Goal: Transaction & Acquisition: Purchase product/service

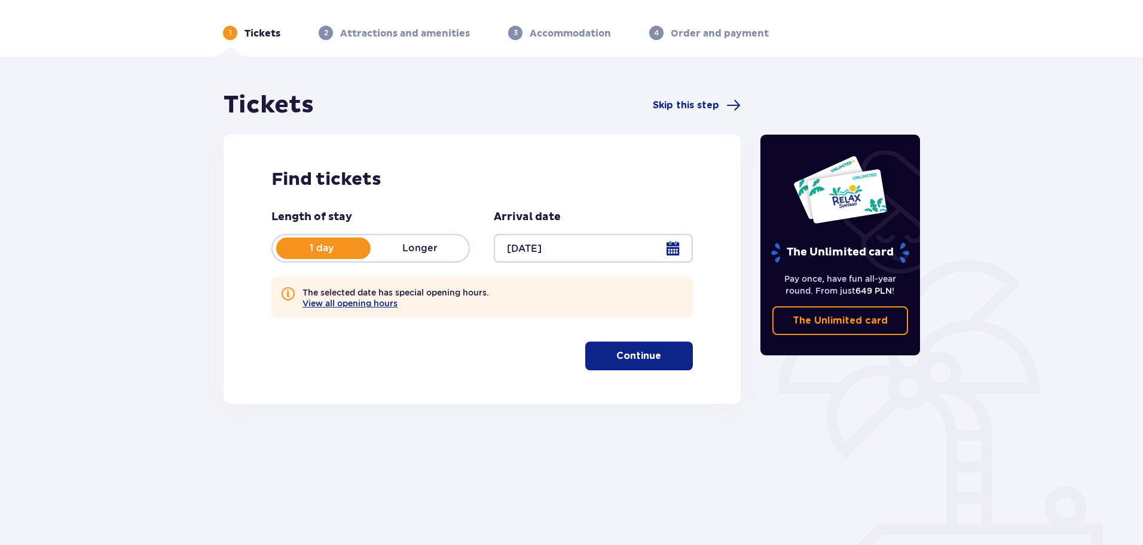
scroll to position [65, 0]
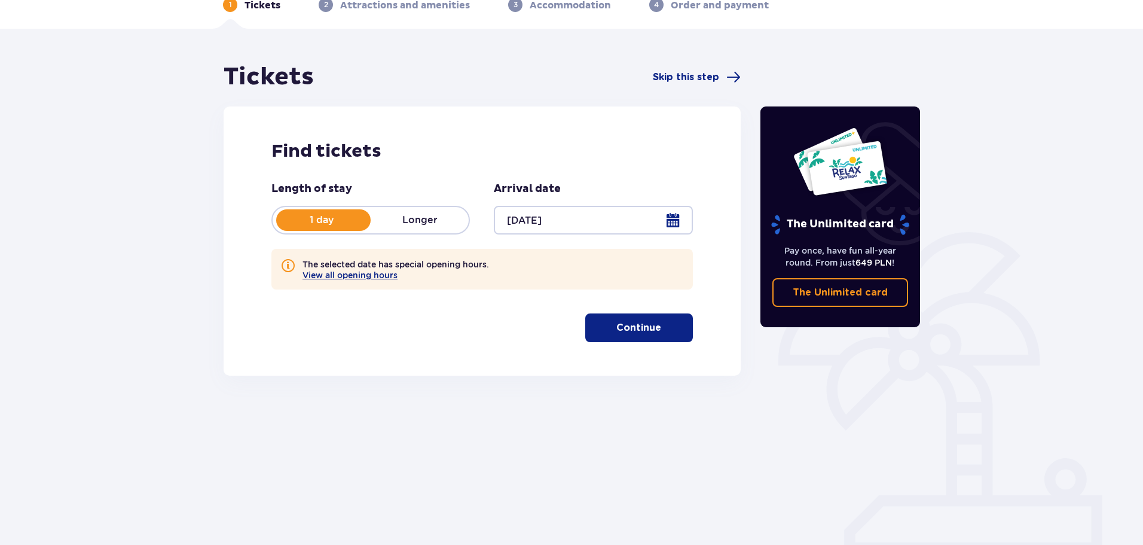
click at [662, 323] on span "button" at bounding box center [663, 327] width 14 height 14
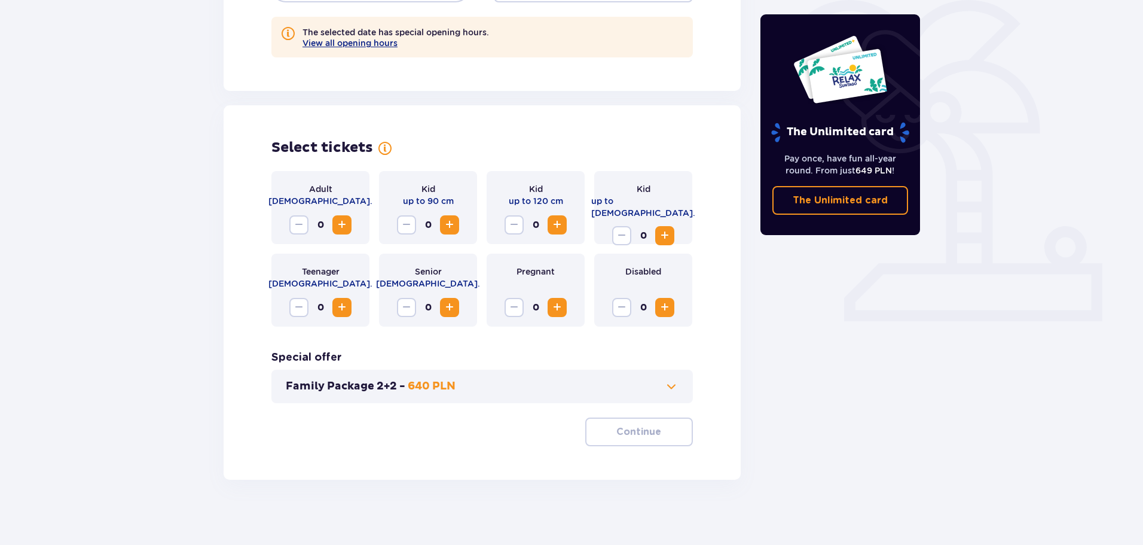
scroll to position [303, 0]
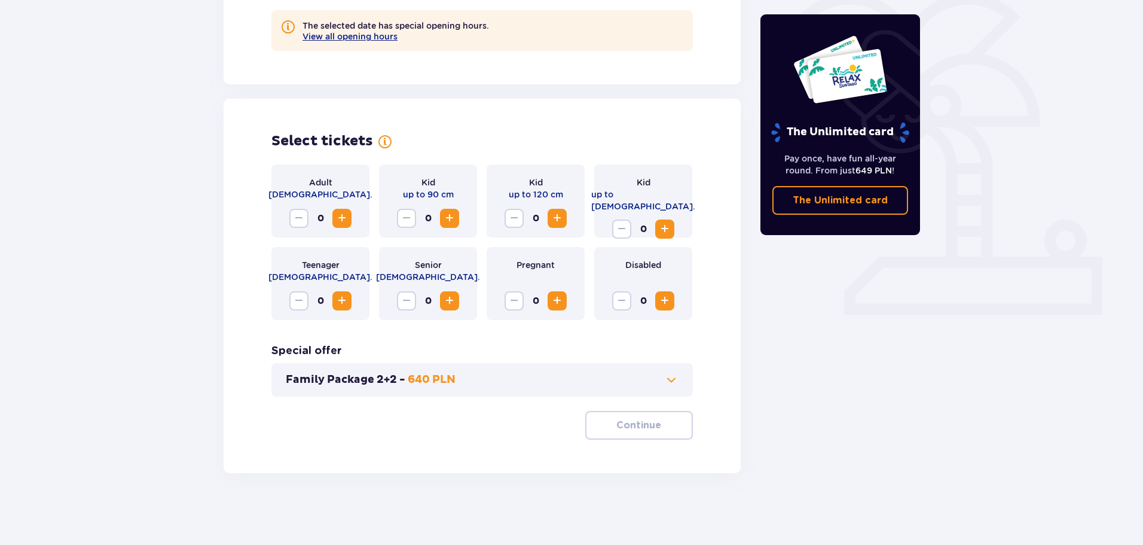
click at [340, 216] on span "Increase" at bounding box center [342, 218] width 14 height 14
click at [550, 215] on span "Increase" at bounding box center [557, 218] width 14 height 14
click at [646, 419] on p "Continue" at bounding box center [638, 425] width 45 height 13
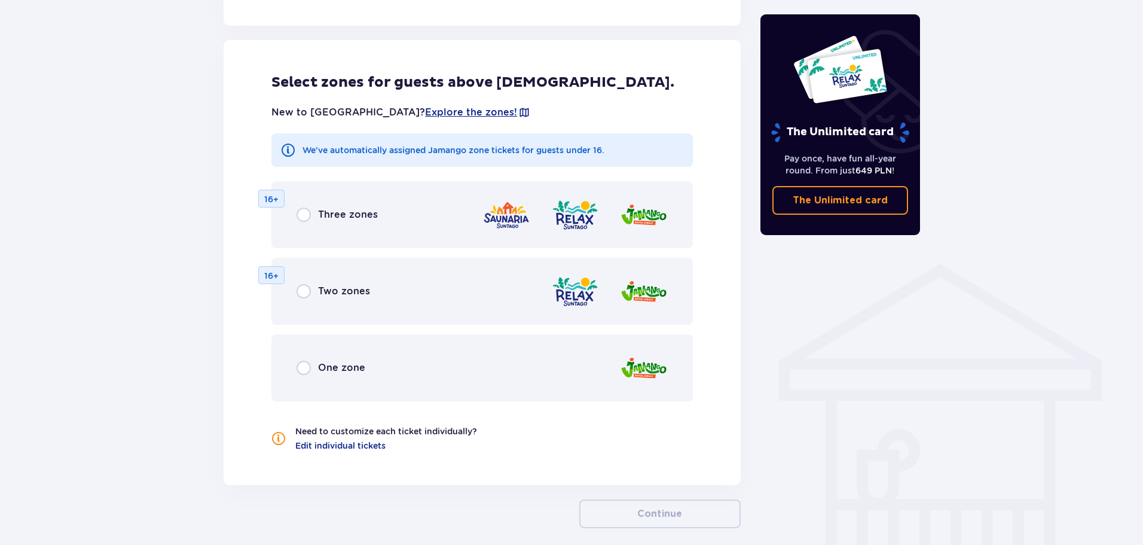
scroll to position [719, 0]
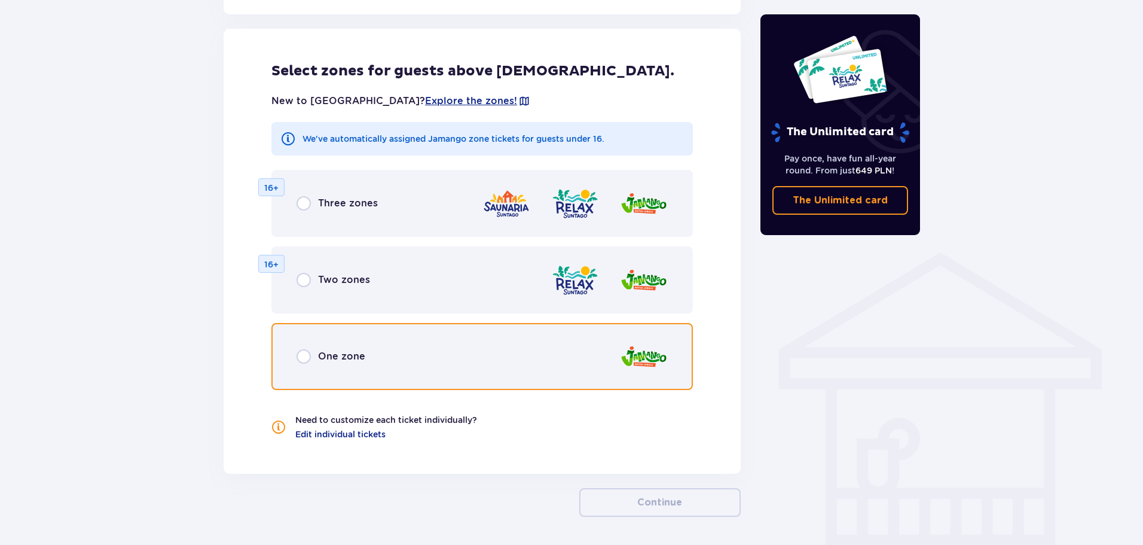
drag, startPoint x: 303, startPoint y: 358, endPoint x: 313, endPoint y: 353, distance: 11.5
click at [303, 357] on input "radio" at bounding box center [304, 356] width 14 height 14
radio input "true"
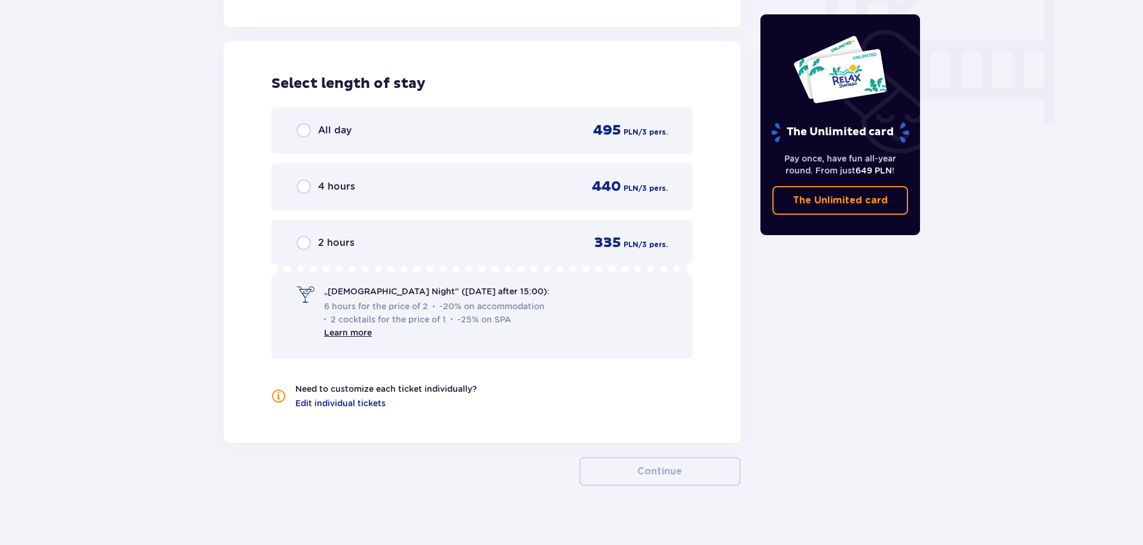
scroll to position [1178, 0]
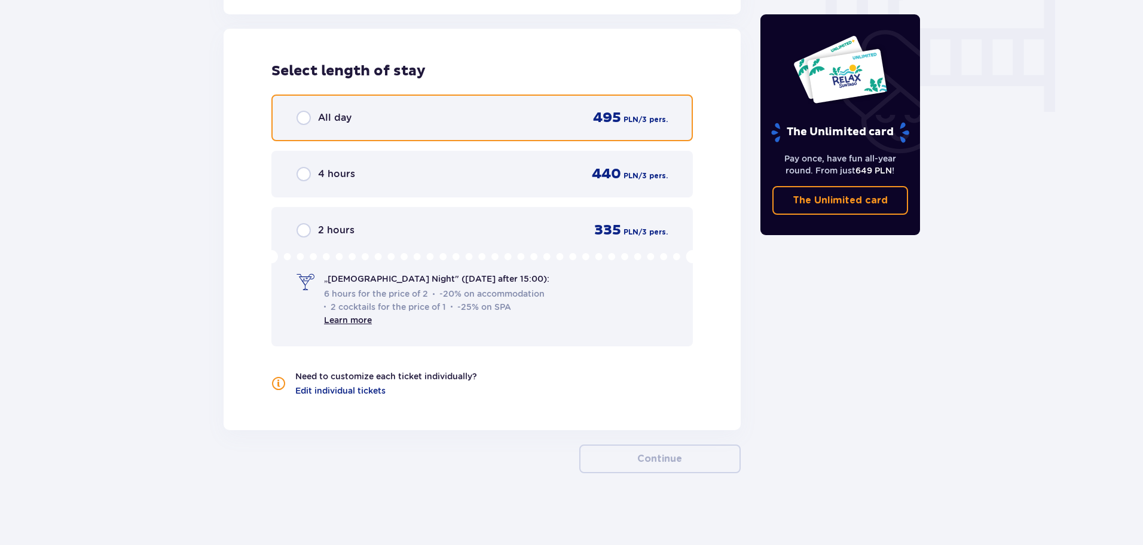
click at [301, 116] on input "radio" at bounding box center [304, 118] width 14 height 14
radio input "true"
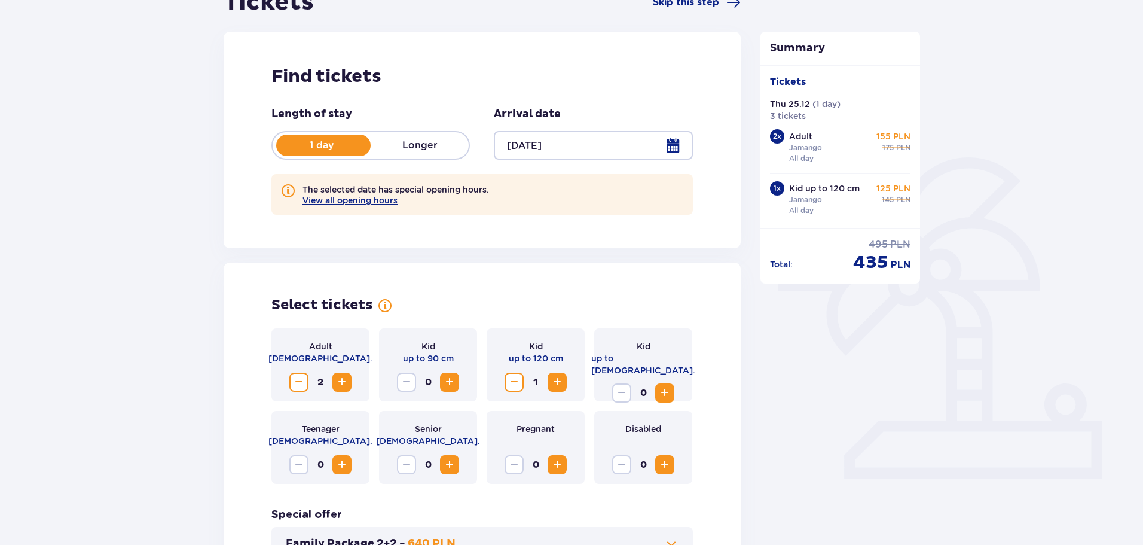
scroll to position [0, 0]
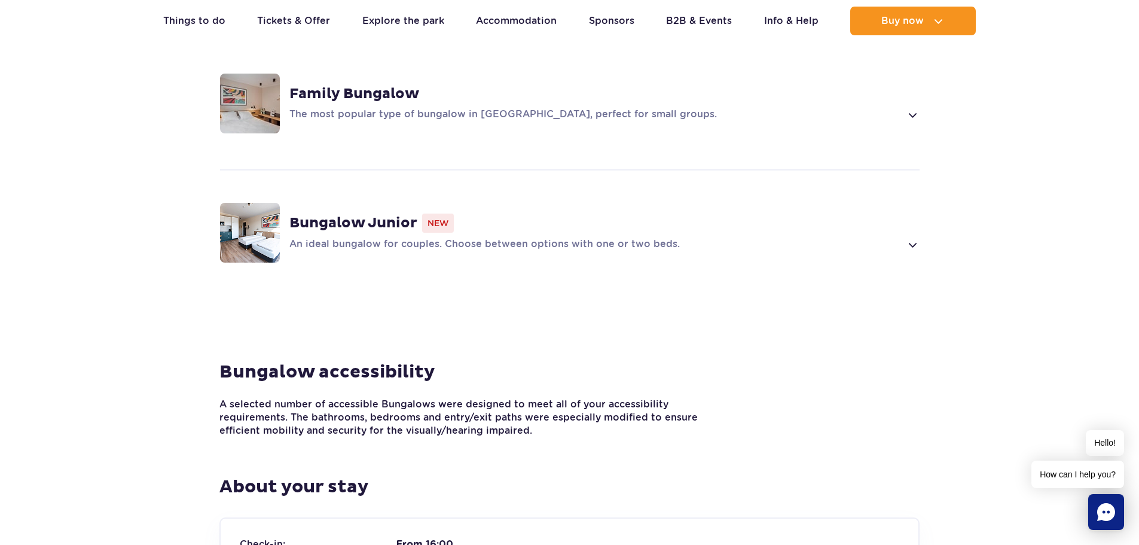
scroll to position [598, 0]
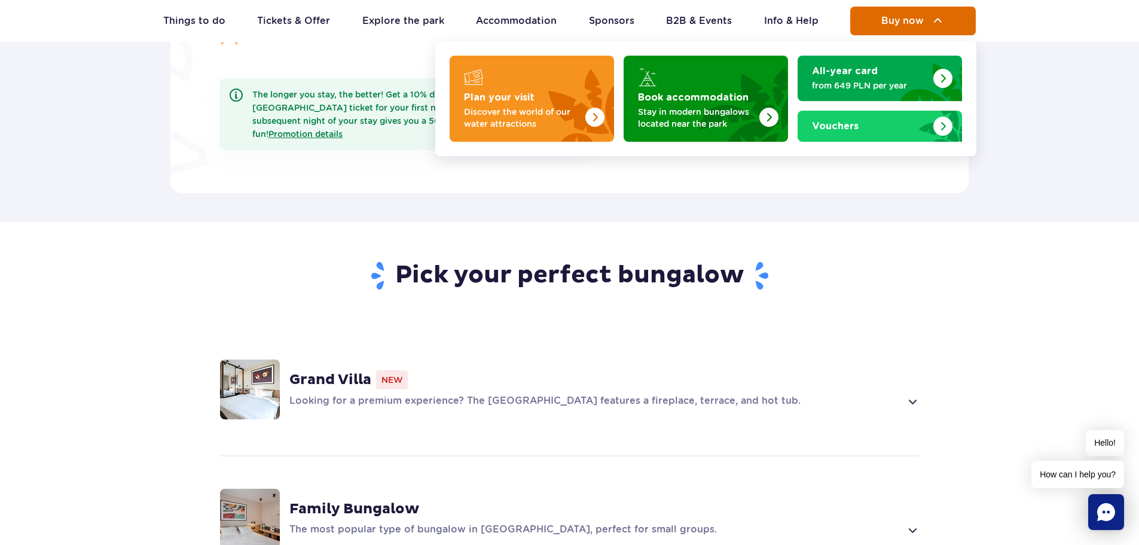
click at [898, 16] on span "Buy now" at bounding box center [902, 21] width 42 height 11
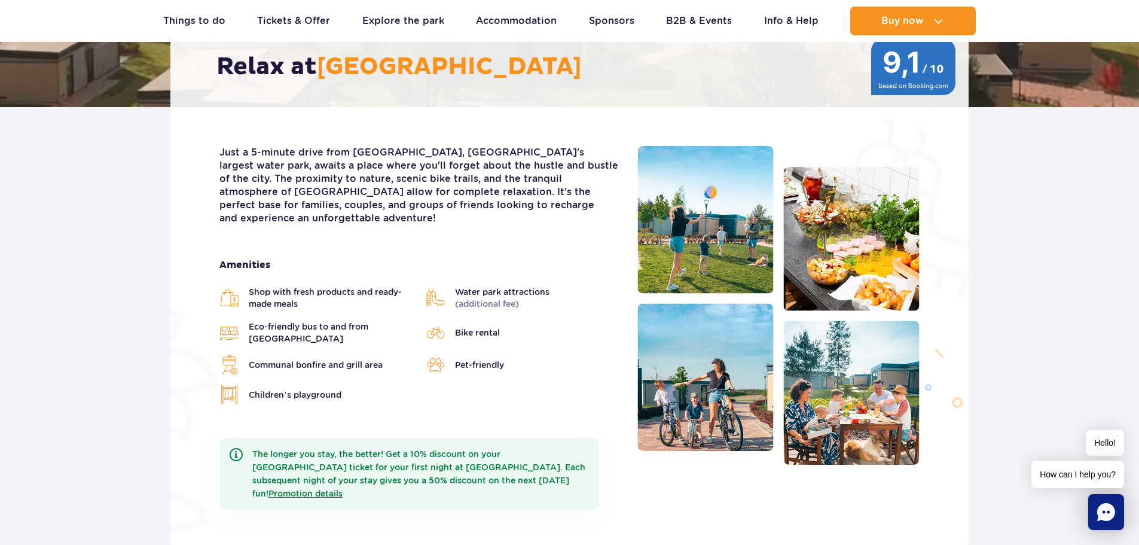
scroll to position [0, 0]
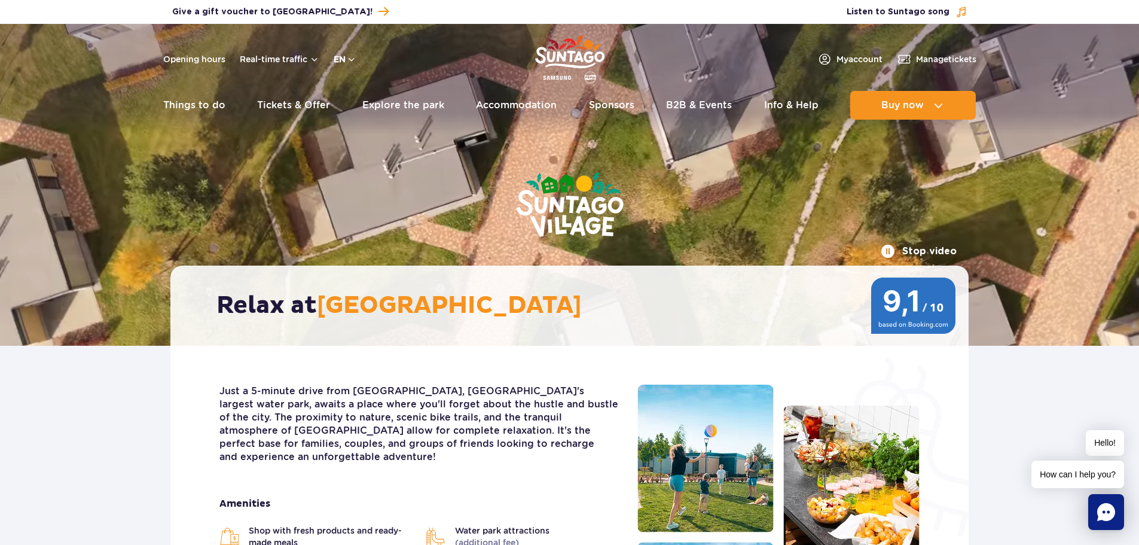
click at [349, 57] on button "en" at bounding box center [345, 59] width 23 height 12
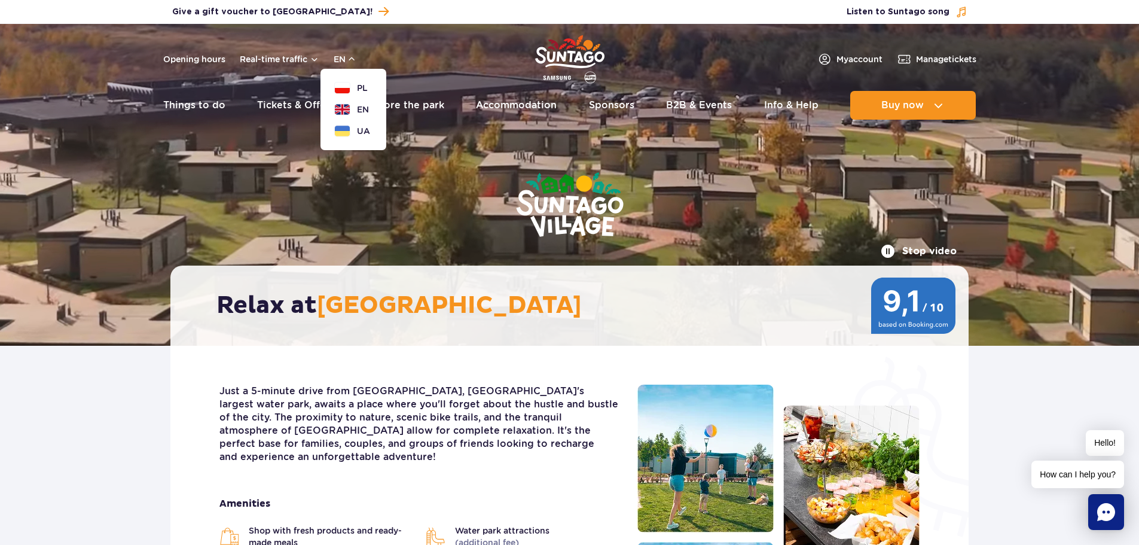
click at [349, 82] on button "PL" at bounding box center [351, 88] width 33 height 12
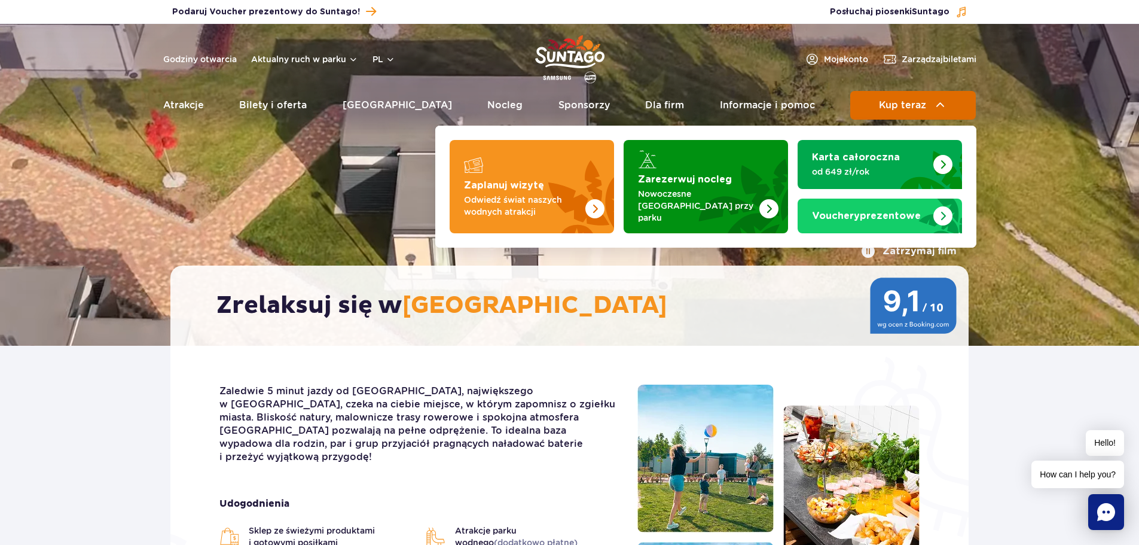
click at [906, 104] on span "Kup teraz" at bounding box center [902, 105] width 47 height 11
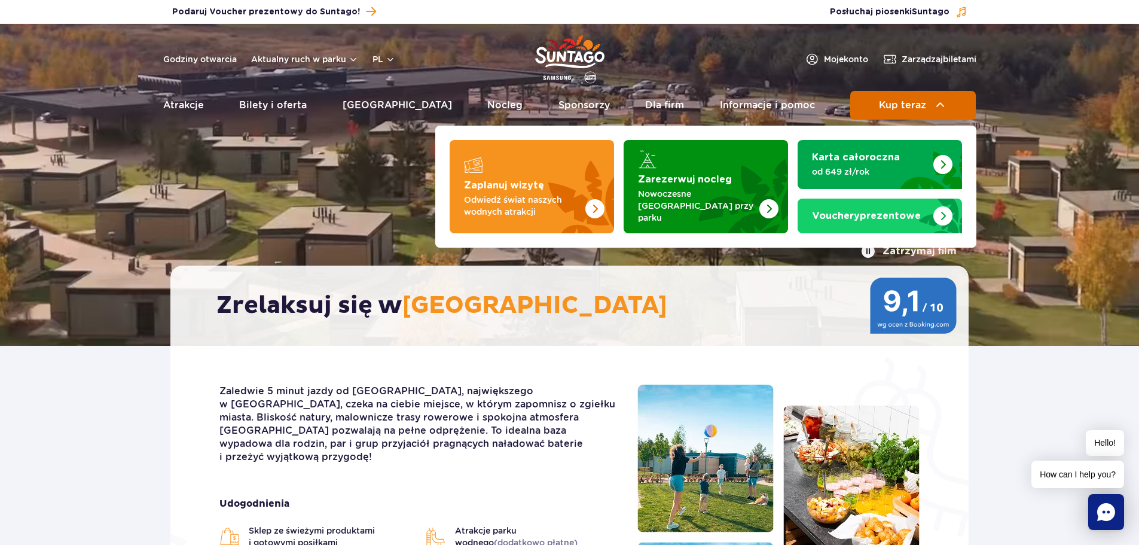
click at [901, 105] on span "Kup teraz" at bounding box center [902, 105] width 47 height 11
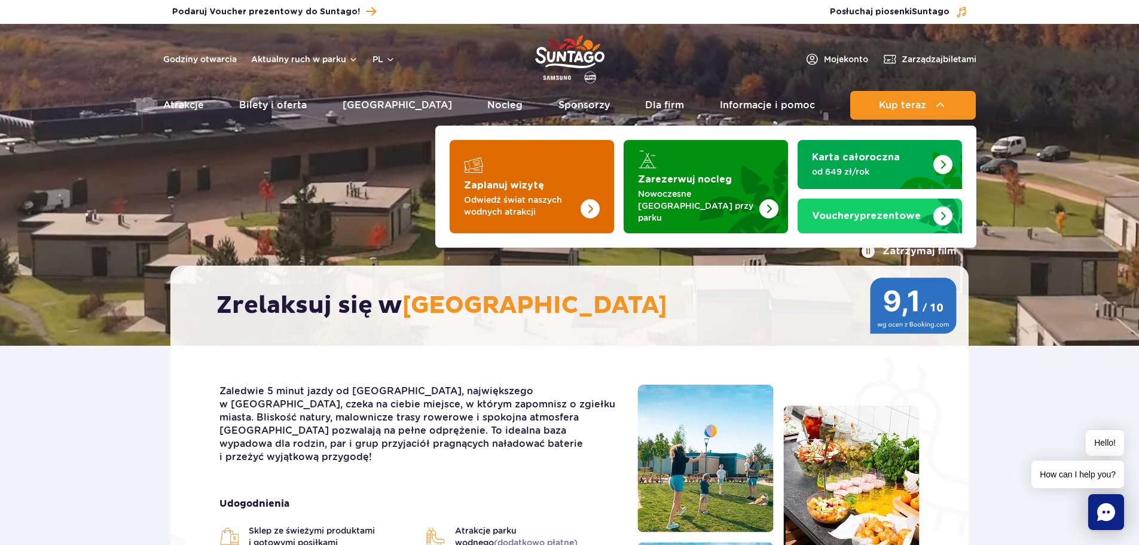
click at [509, 183] on strong "Zaplanuj wizytę" at bounding box center [504, 186] width 80 height 10
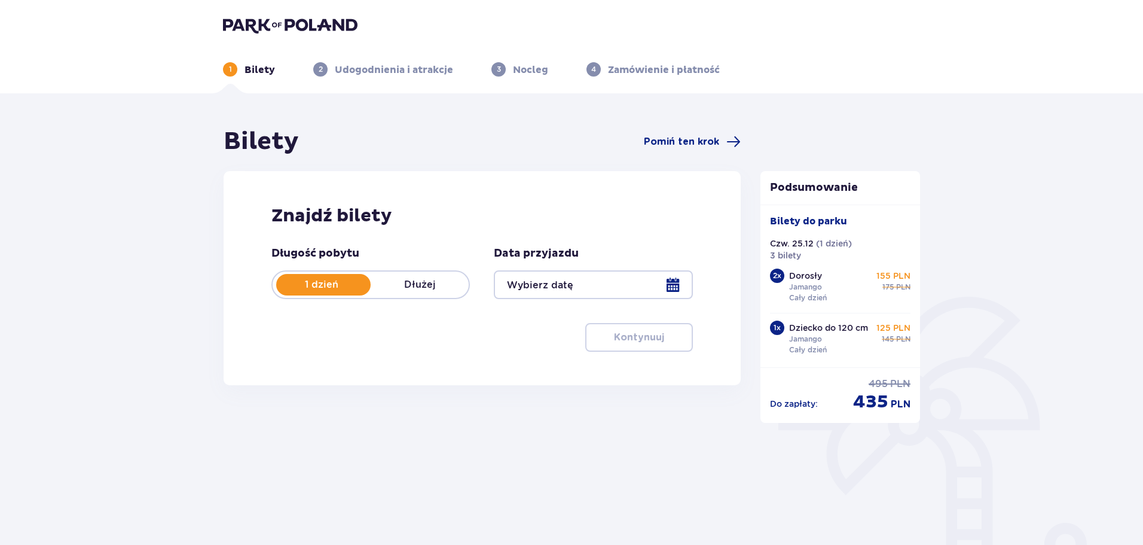
type input "[DATE]"
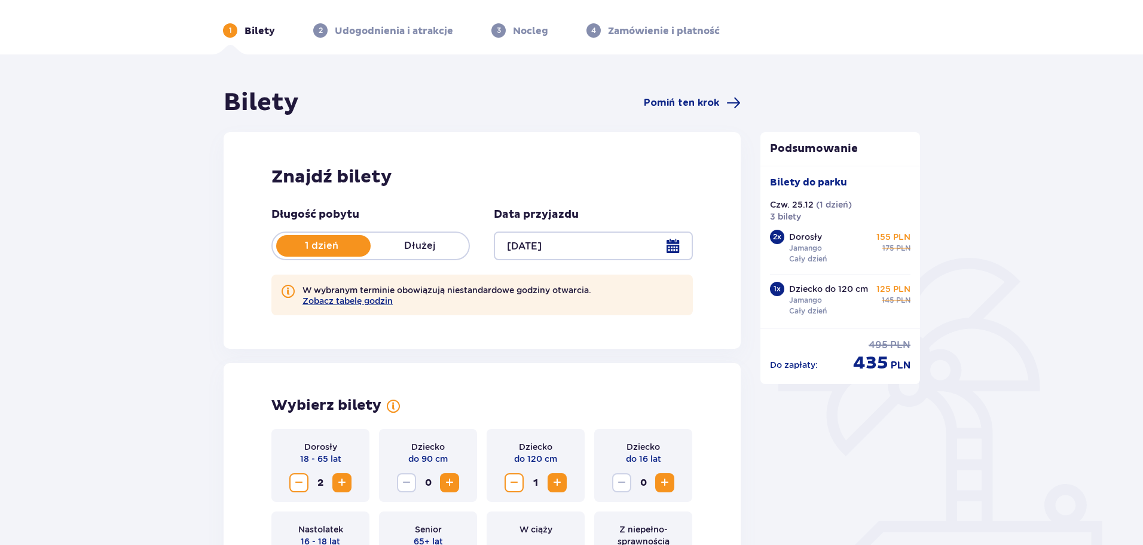
scroll to position [60, 0]
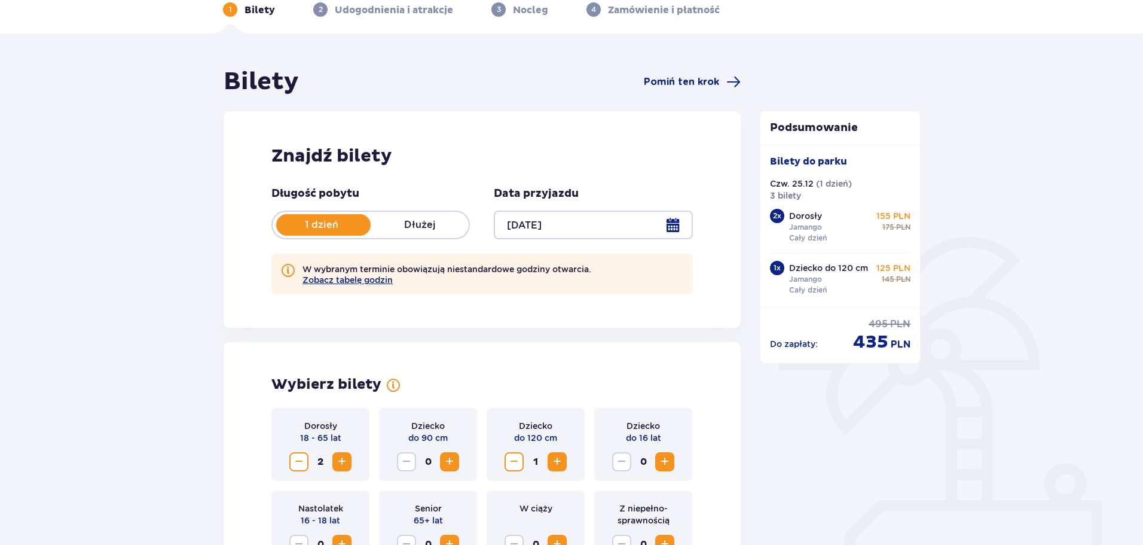
click at [424, 224] on p "Dłużej" at bounding box center [420, 224] width 98 height 13
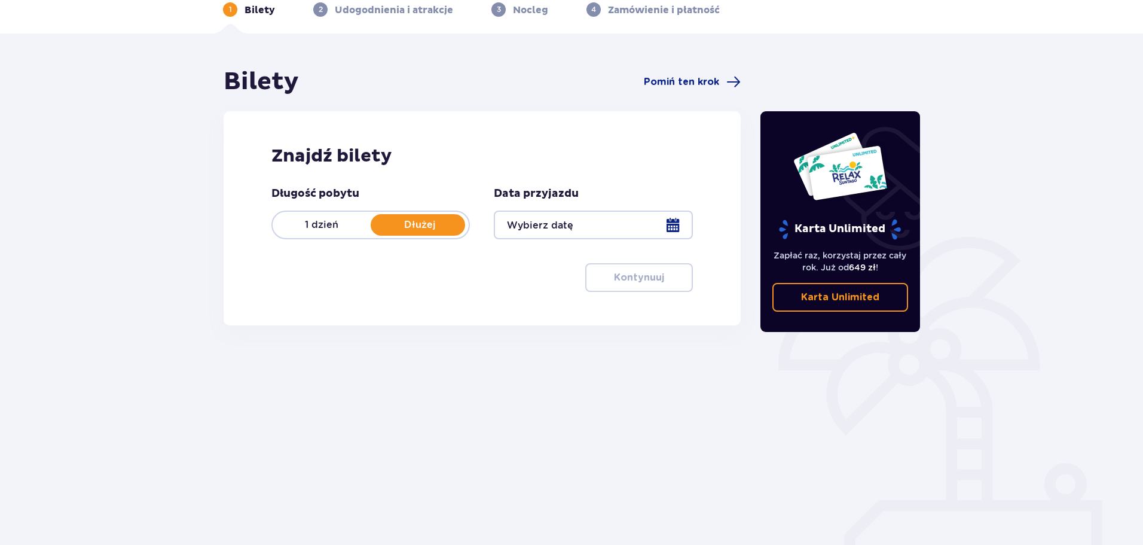
click at [609, 224] on div at bounding box center [593, 224] width 199 height 29
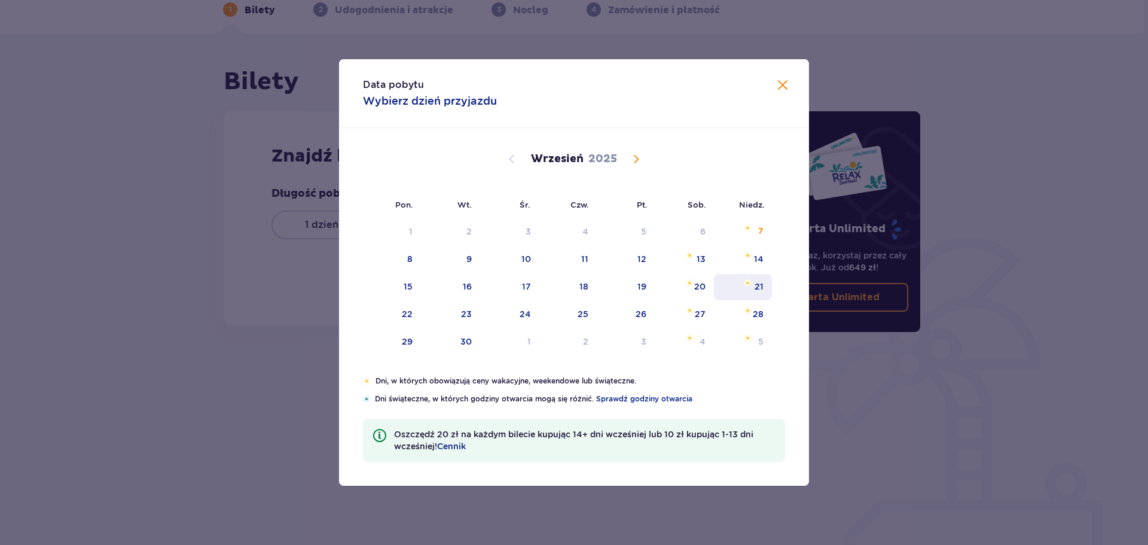
click at [760, 286] on div "21" at bounding box center [759, 286] width 9 height 12
click at [744, 286] on img "Selected as start date. niedziela, 21 września 2025" at bounding box center [748, 282] width 8 height 7
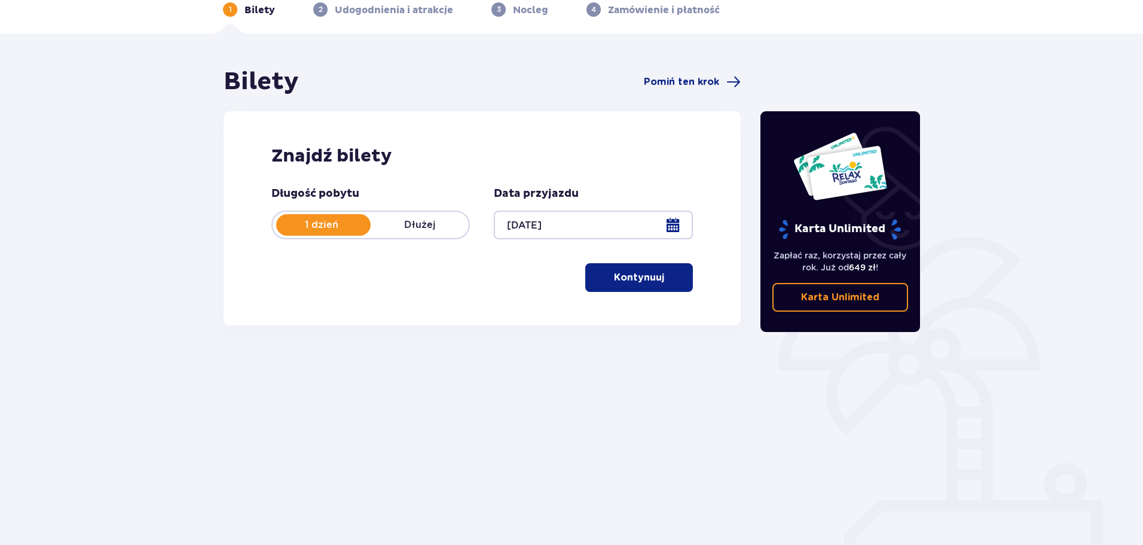
click at [657, 217] on div at bounding box center [593, 224] width 199 height 29
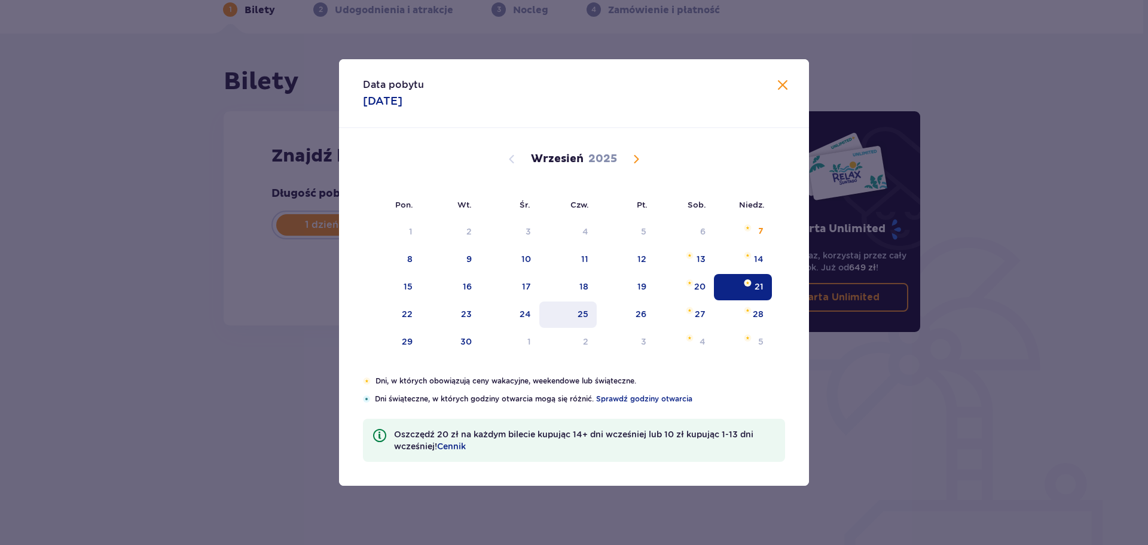
click at [577, 313] on div "25" at bounding box center [568, 314] width 58 height 26
type input "25.09.25"
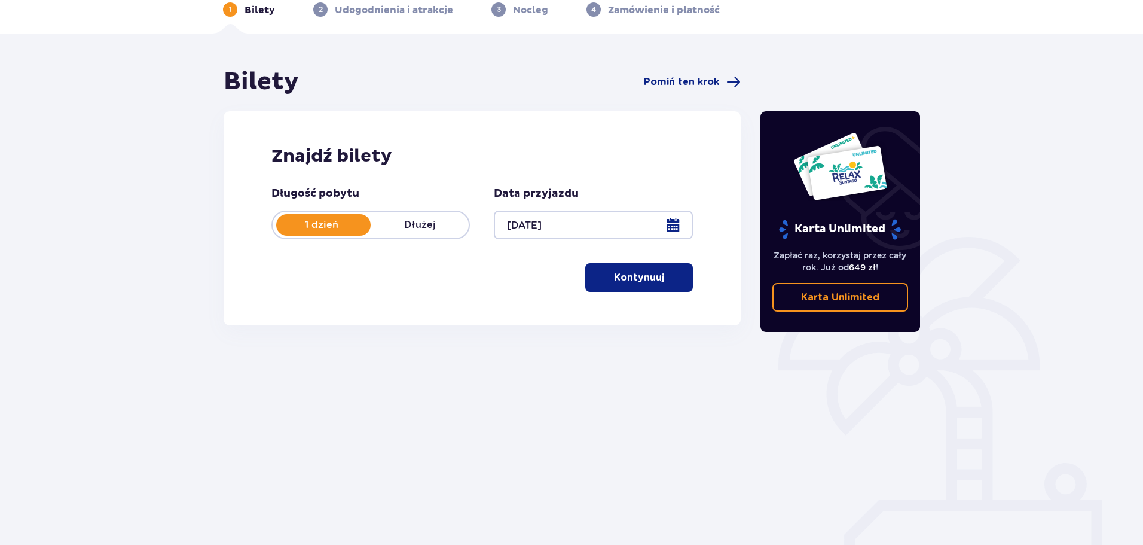
click at [412, 214] on div "1 dzień Dłużej" at bounding box center [370, 224] width 199 height 29
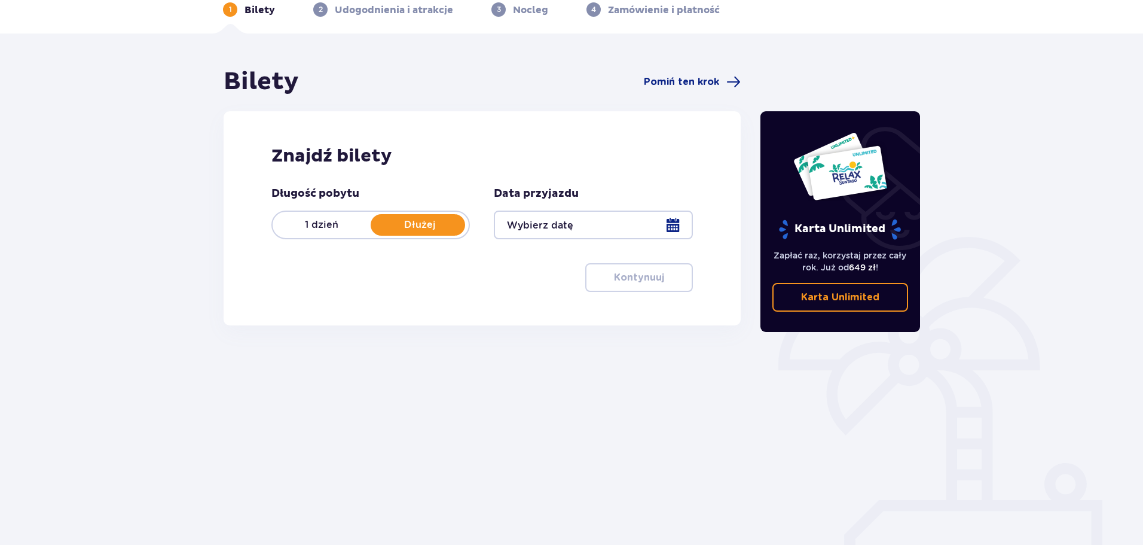
click at [679, 221] on div at bounding box center [593, 224] width 199 height 29
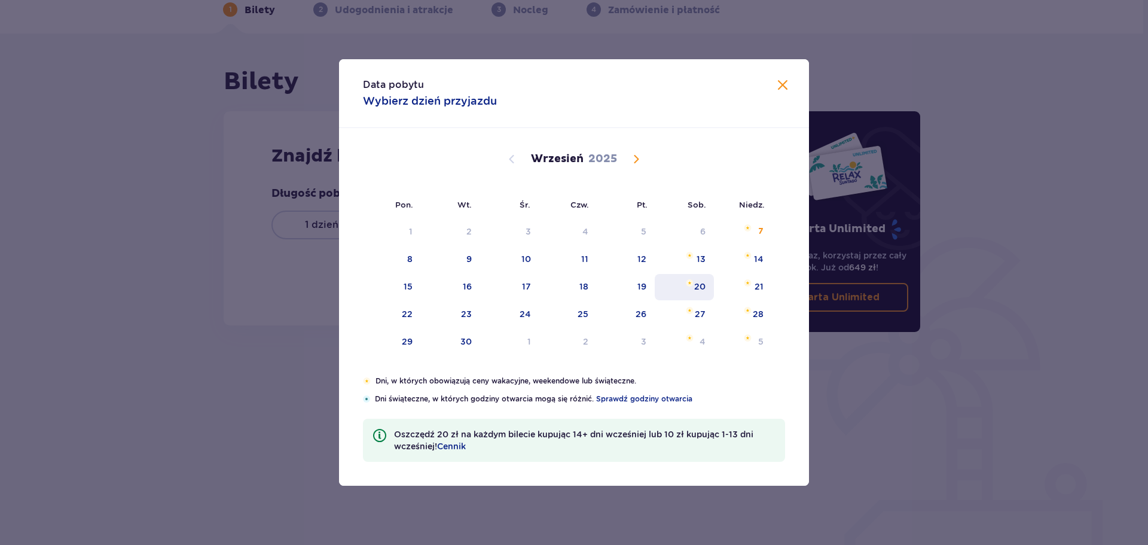
click at [701, 288] on div "20" at bounding box center [699, 286] width 11 height 12
drag, startPoint x: 789, startPoint y: 82, endPoint x: 783, endPoint y: 88, distance: 8.5
click at [787, 84] on span at bounding box center [782, 85] width 14 height 14
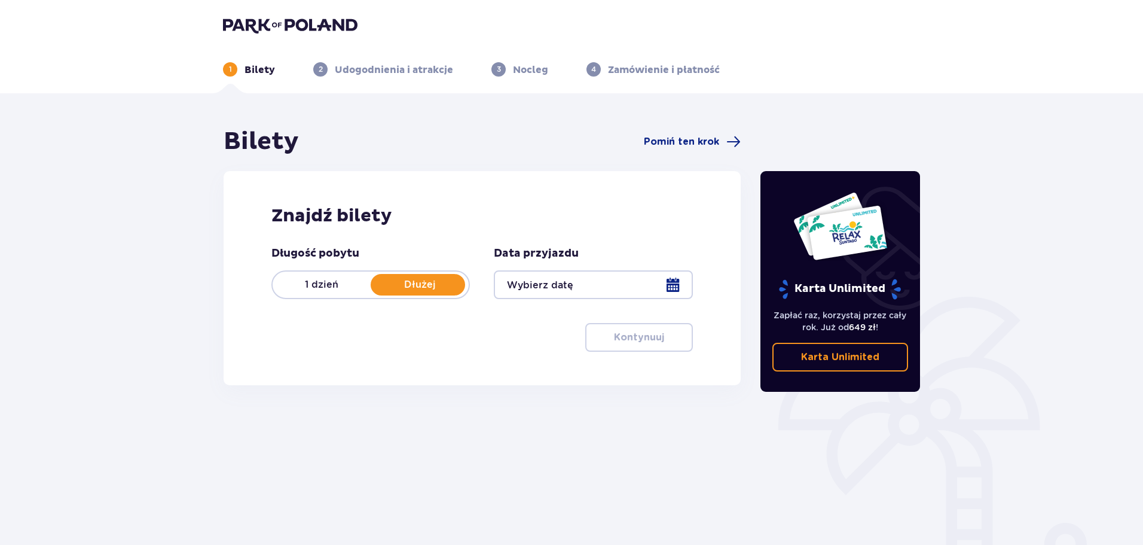
click at [625, 288] on div at bounding box center [593, 284] width 199 height 29
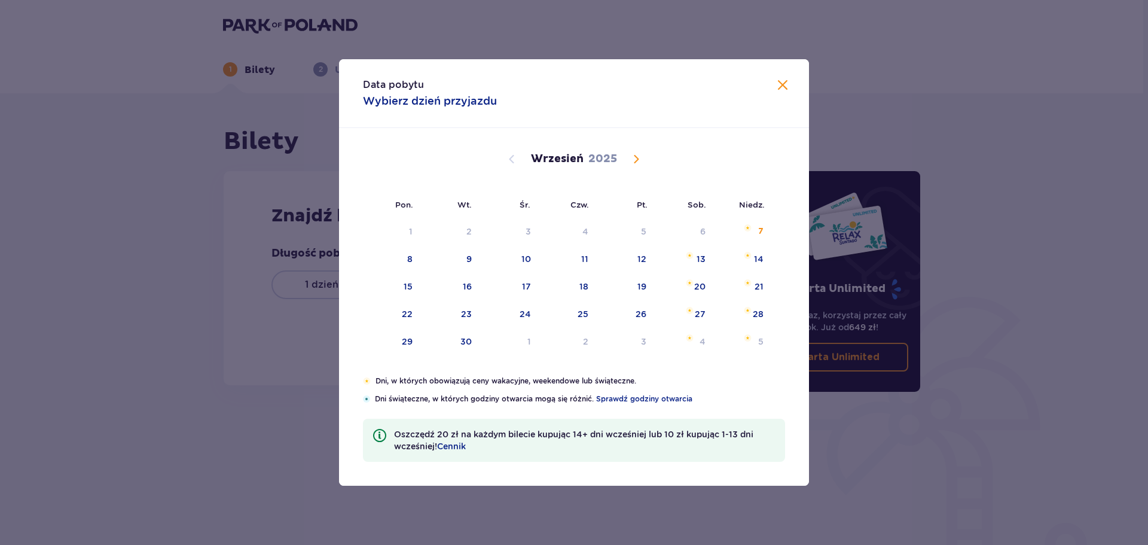
click at [782, 85] on span at bounding box center [782, 85] width 14 height 14
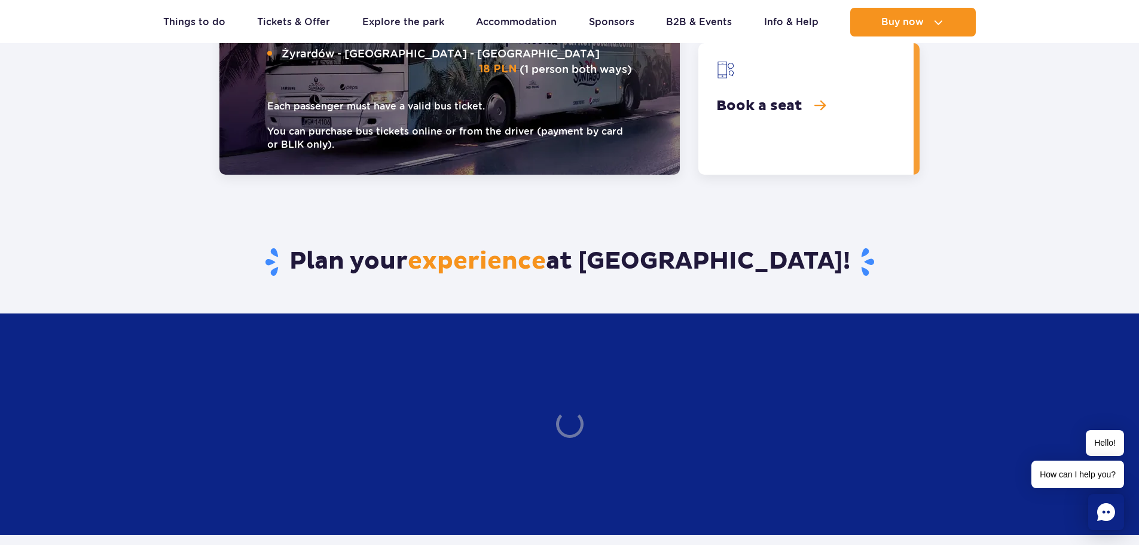
scroll to position [1913, 0]
